Goal: Task Accomplishment & Management: Use online tool/utility

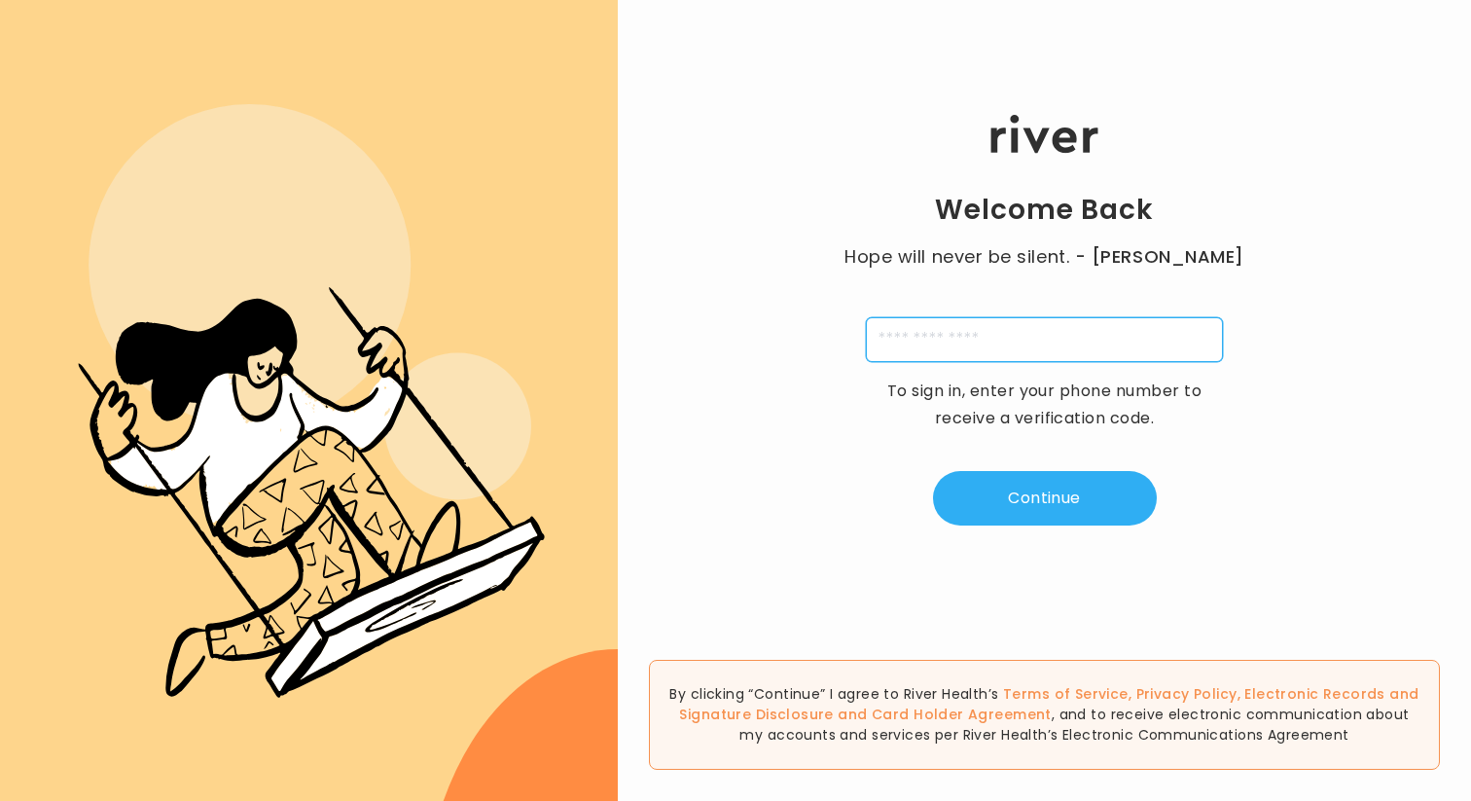
click at [1044, 337] on input "tel" at bounding box center [1044, 339] width 357 height 45
type input "**********"
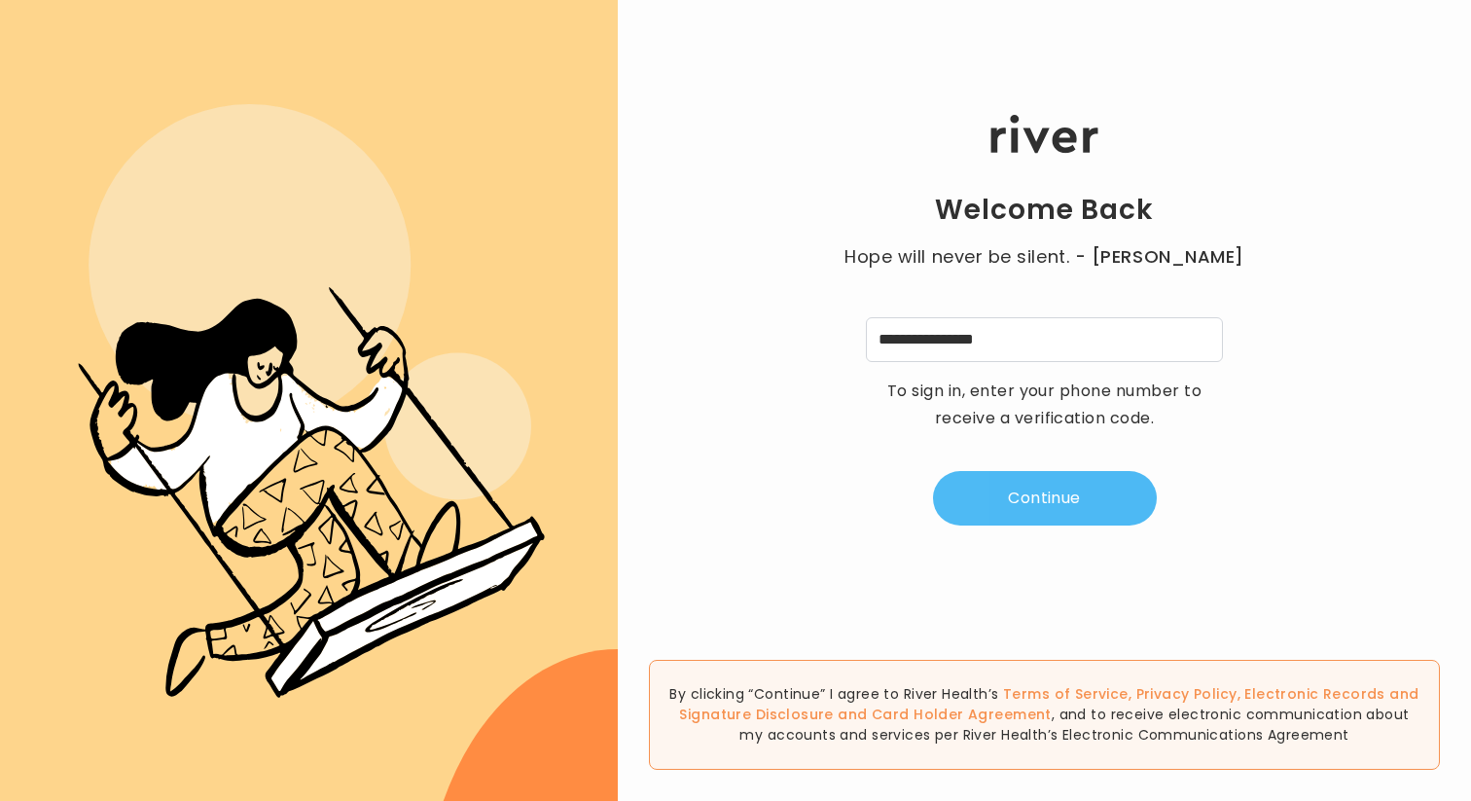
click at [1043, 495] on button "Continue" at bounding box center [1045, 498] width 224 height 54
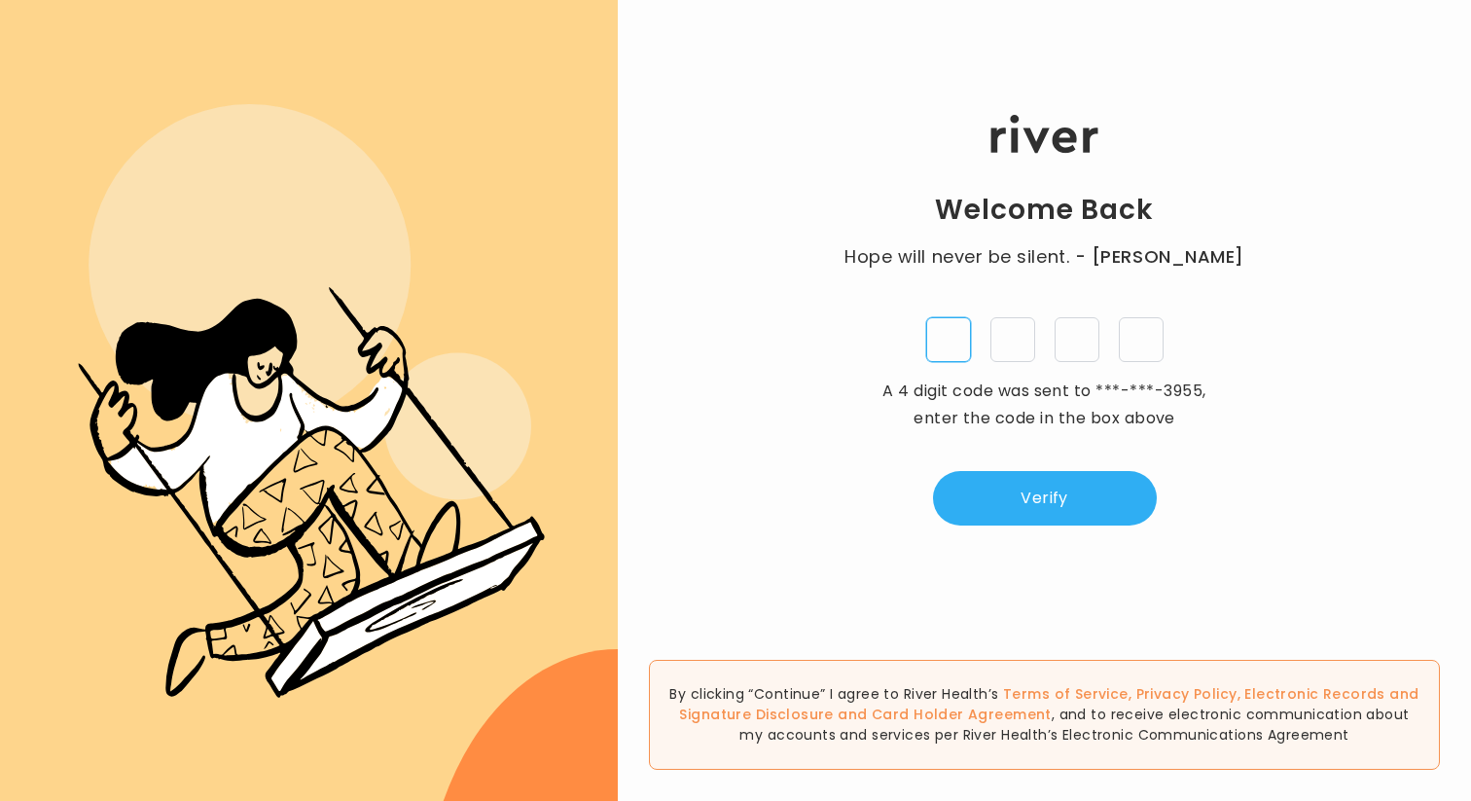
click at [966, 327] on input "tel" at bounding box center [948, 339] width 45 height 45
paste input "*"
type input "*"
click at [1014, 334] on input "tel" at bounding box center [1013, 339] width 45 height 45
type input "*"
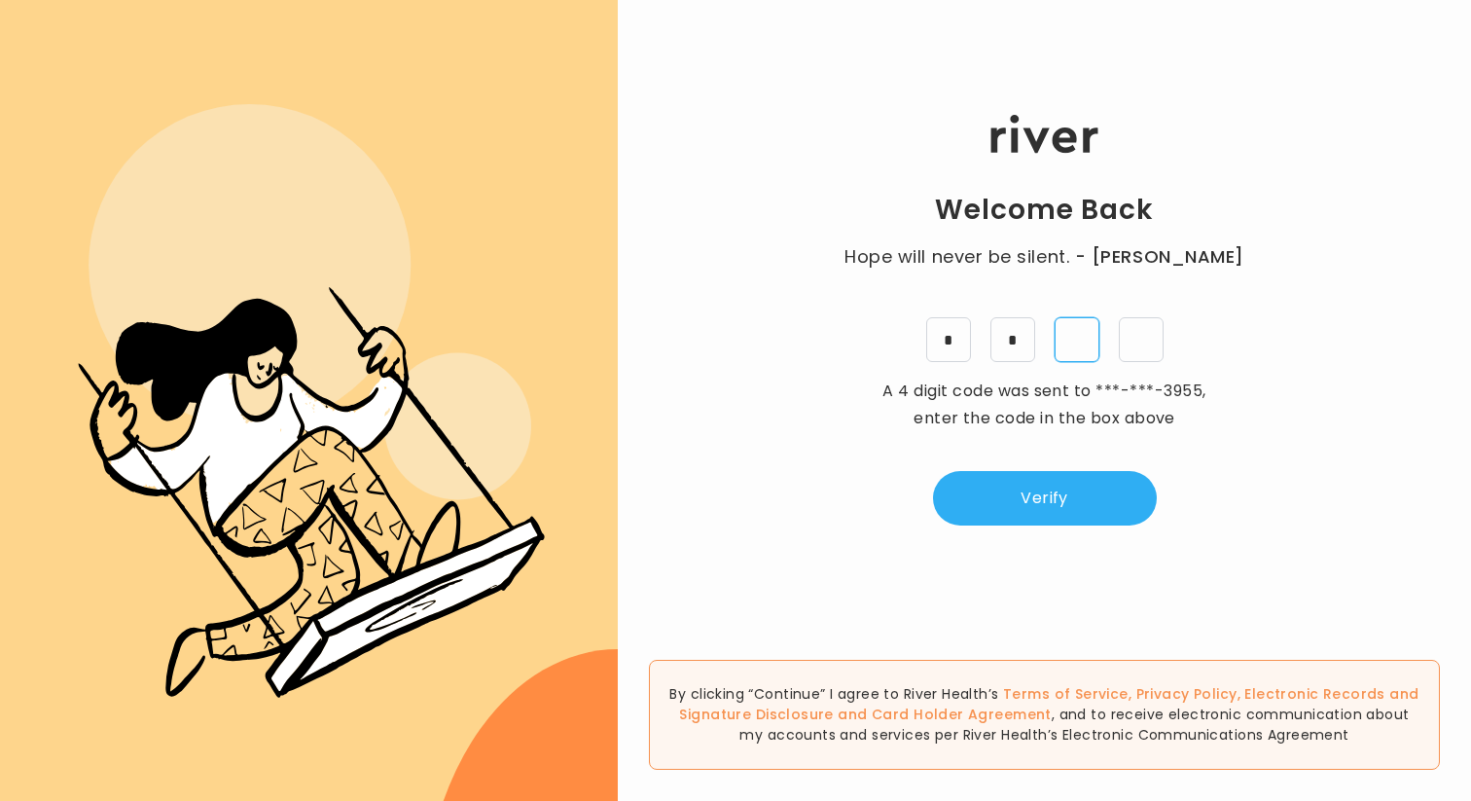
type input "*"
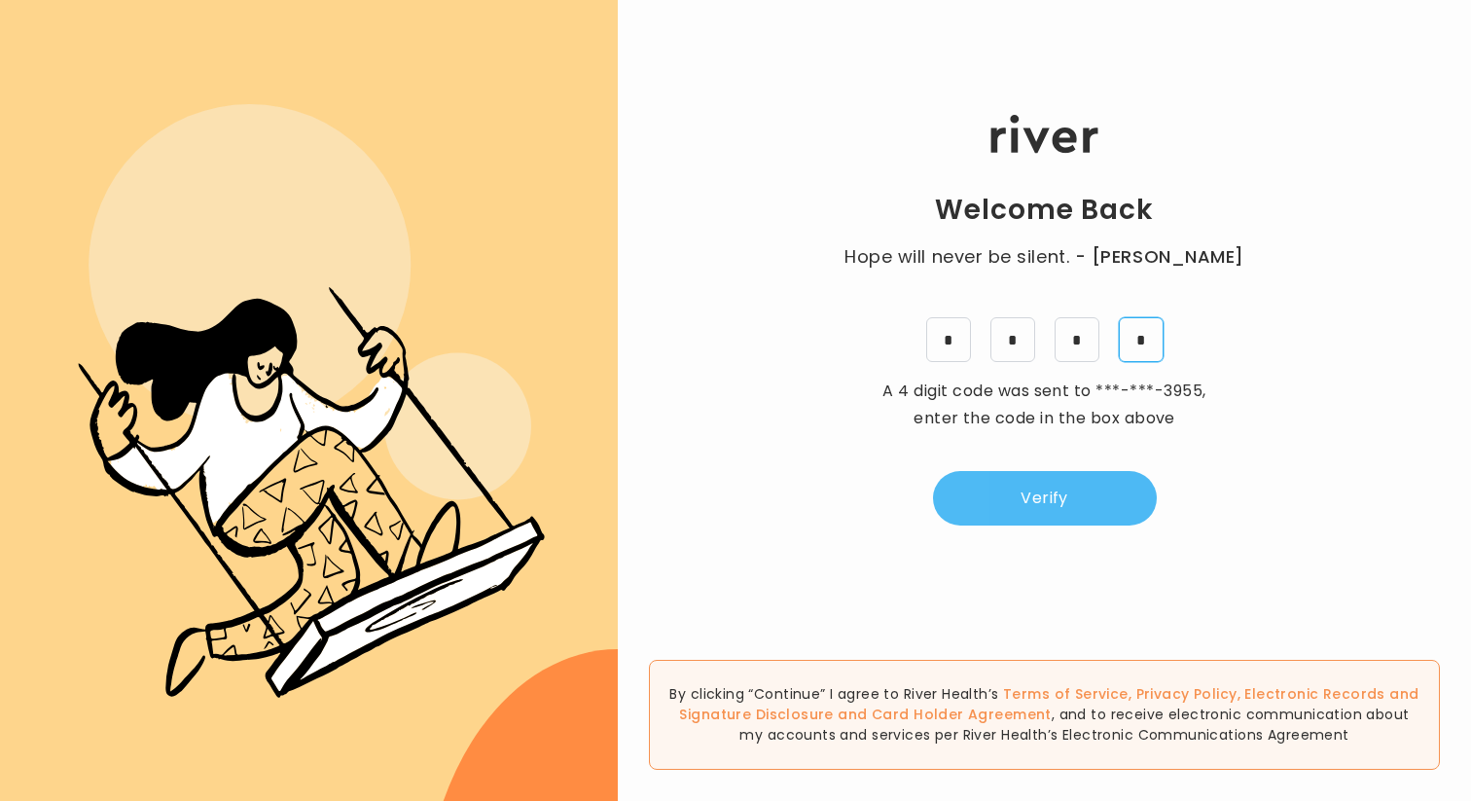
type input "*"
click at [1076, 511] on button "Verify" at bounding box center [1045, 498] width 224 height 54
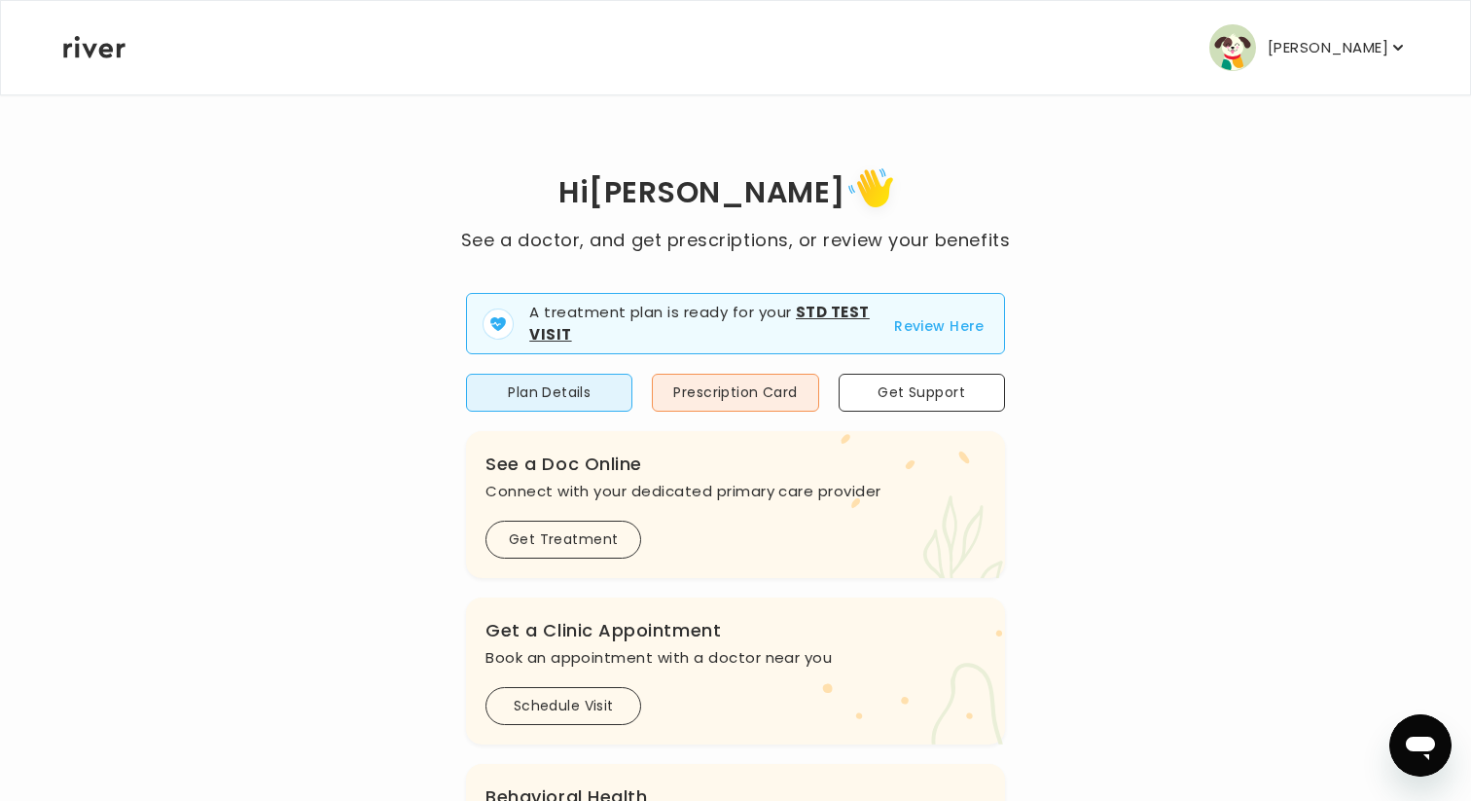
click at [943, 324] on button "Review Here" at bounding box center [939, 325] width 91 height 23
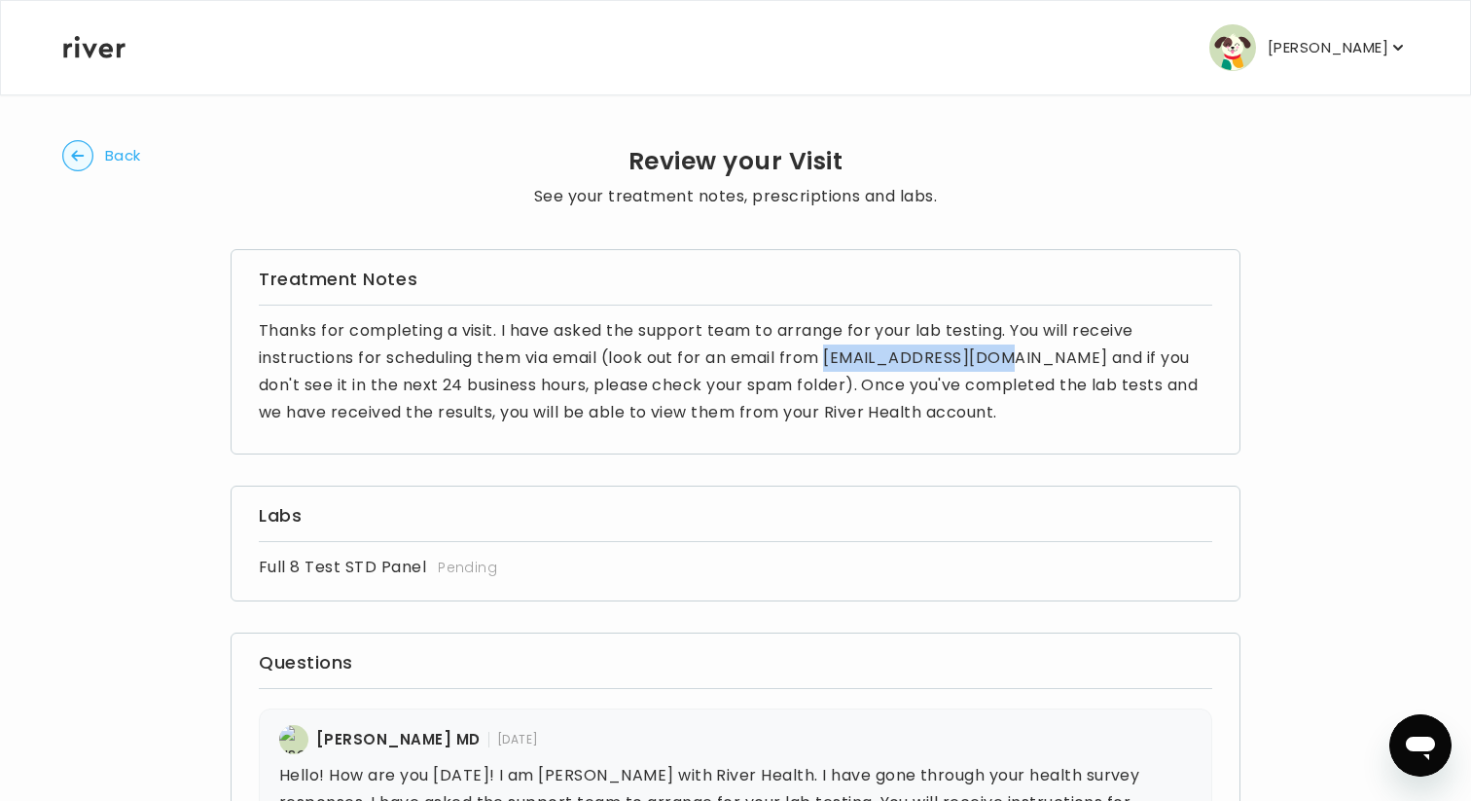
drag, startPoint x: 833, startPoint y: 356, endPoint x: 1011, endPoint y: 351, distance: 178.1
click at [1011, 351] on p "Thanks for completing a visit. I have asked the support team to arrange for you…" at bounding box center [736, 371] width 954 height 109
copy p "[EMAIL_ADDRESS][DOMAIN_NAME]"
